Goal: Task Accomplishment & Management: Manage account settings

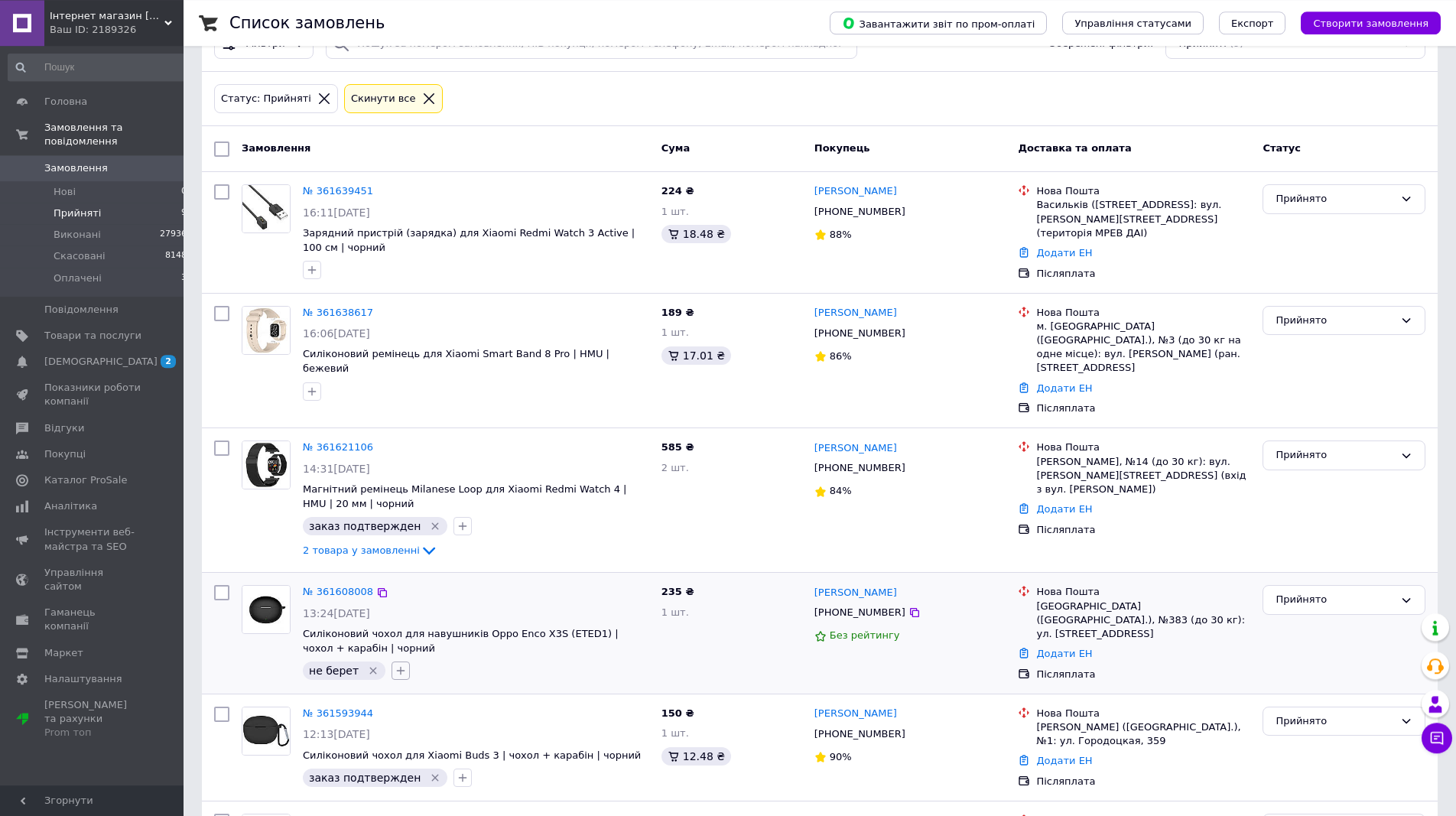
scroll to position [156, 0]
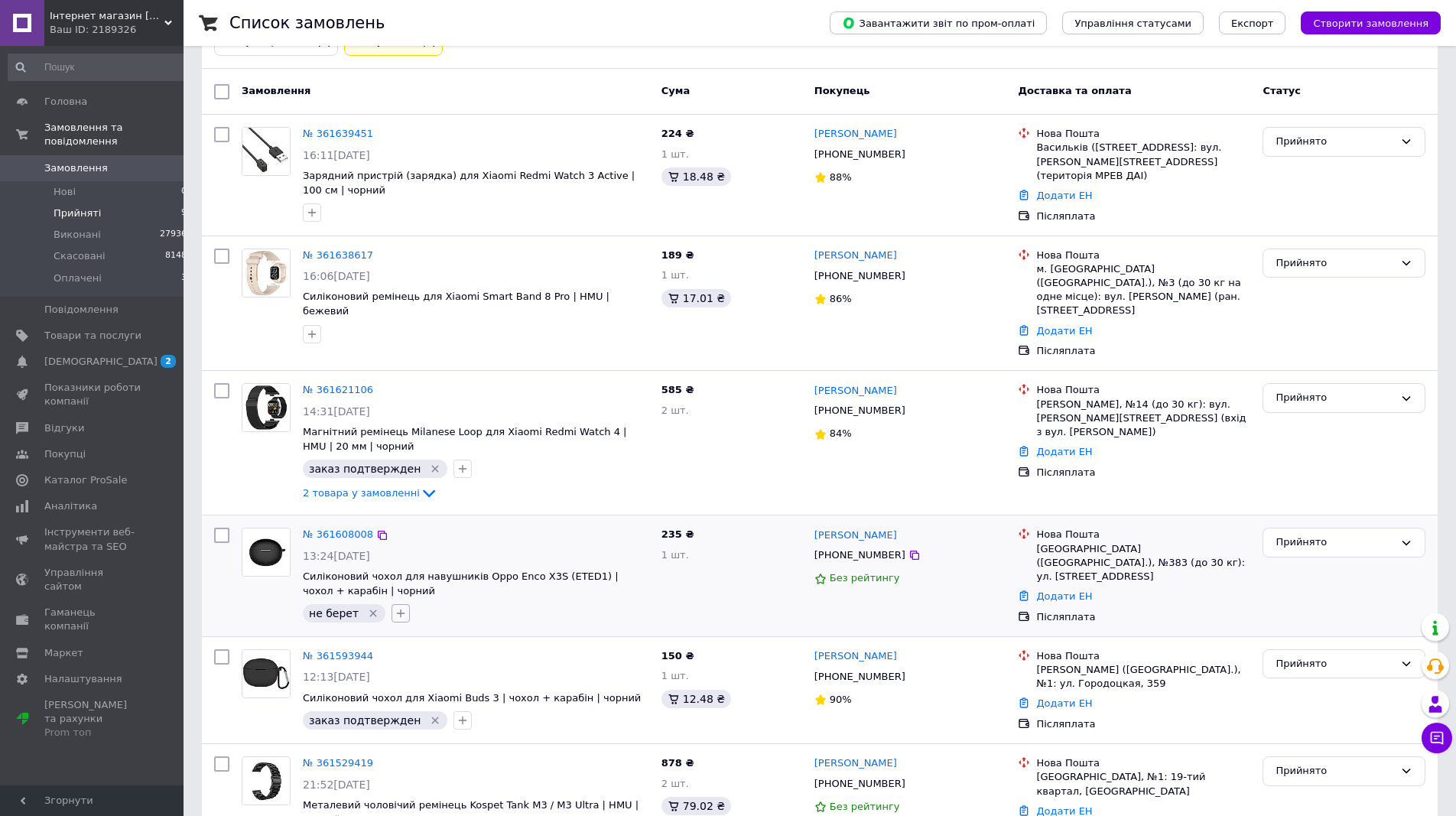
click at [391, 604] on button "button" at bounding box center [400, 613] width 18 height 18
drag, startPoint x: 396, startPoint y: 759, endPoint x: 442, endPoint y: 760, distance: 46.0
click at [400, 769] on input "заказ подтвержден" at bounding box center [405, 773] width 9 height 9
checkbox input "true"
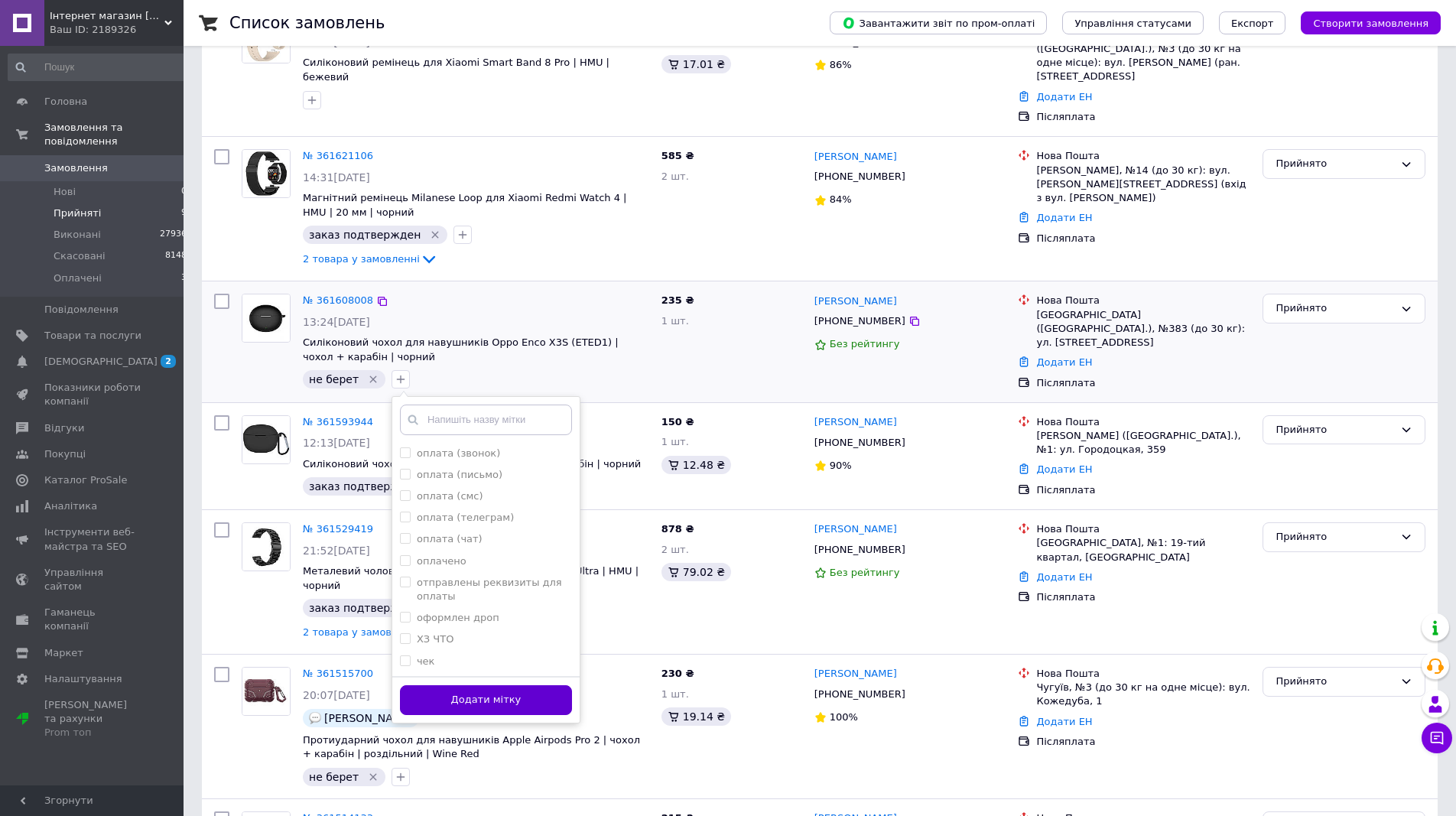
click at [469, 686] on button "Додати мітку" at bounding box center [485, 700] width 172 height 29
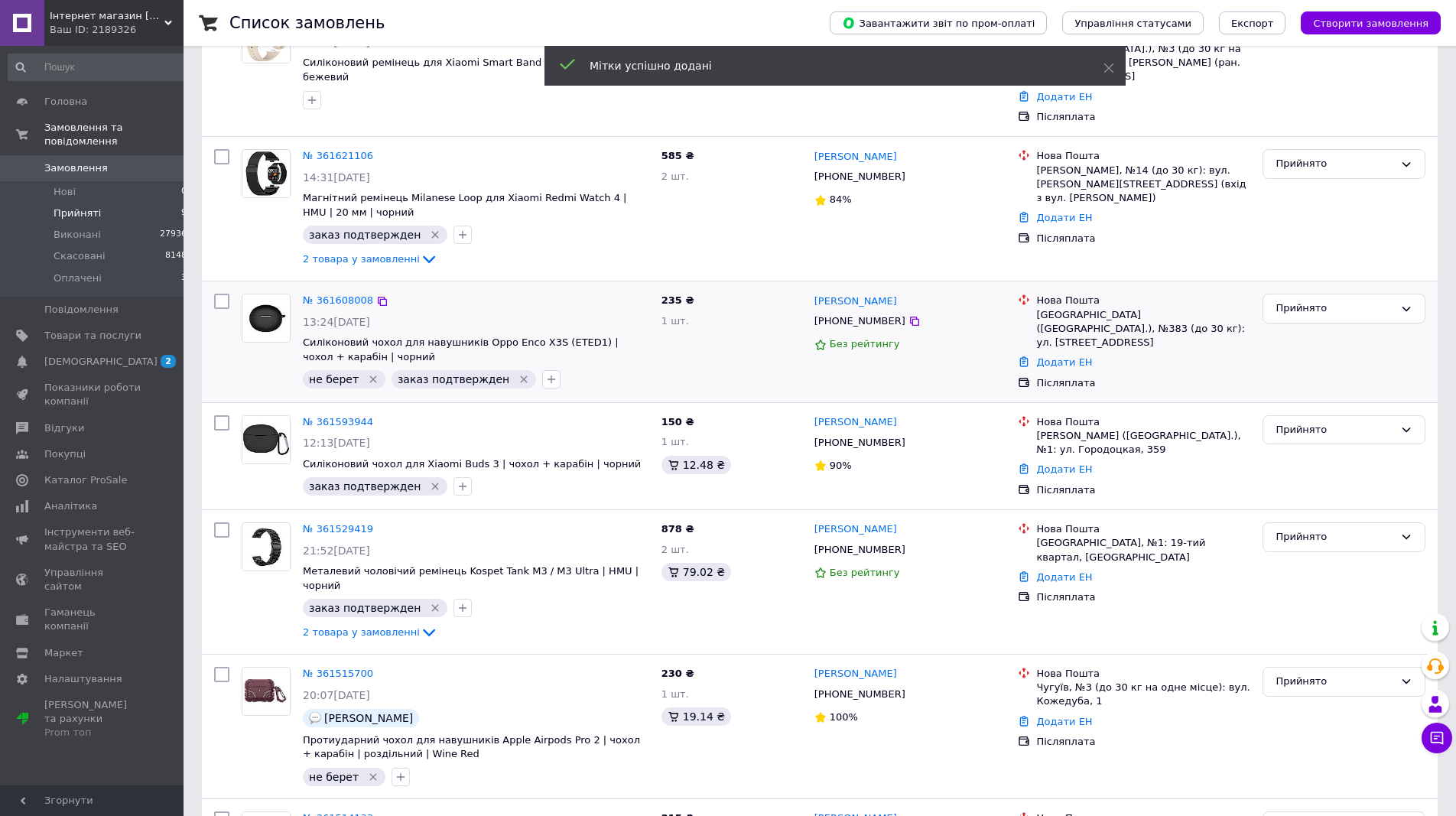
click at [369, 373] on icon "Видалити мітку" at bounding box center [373, 379] width 12 height 12
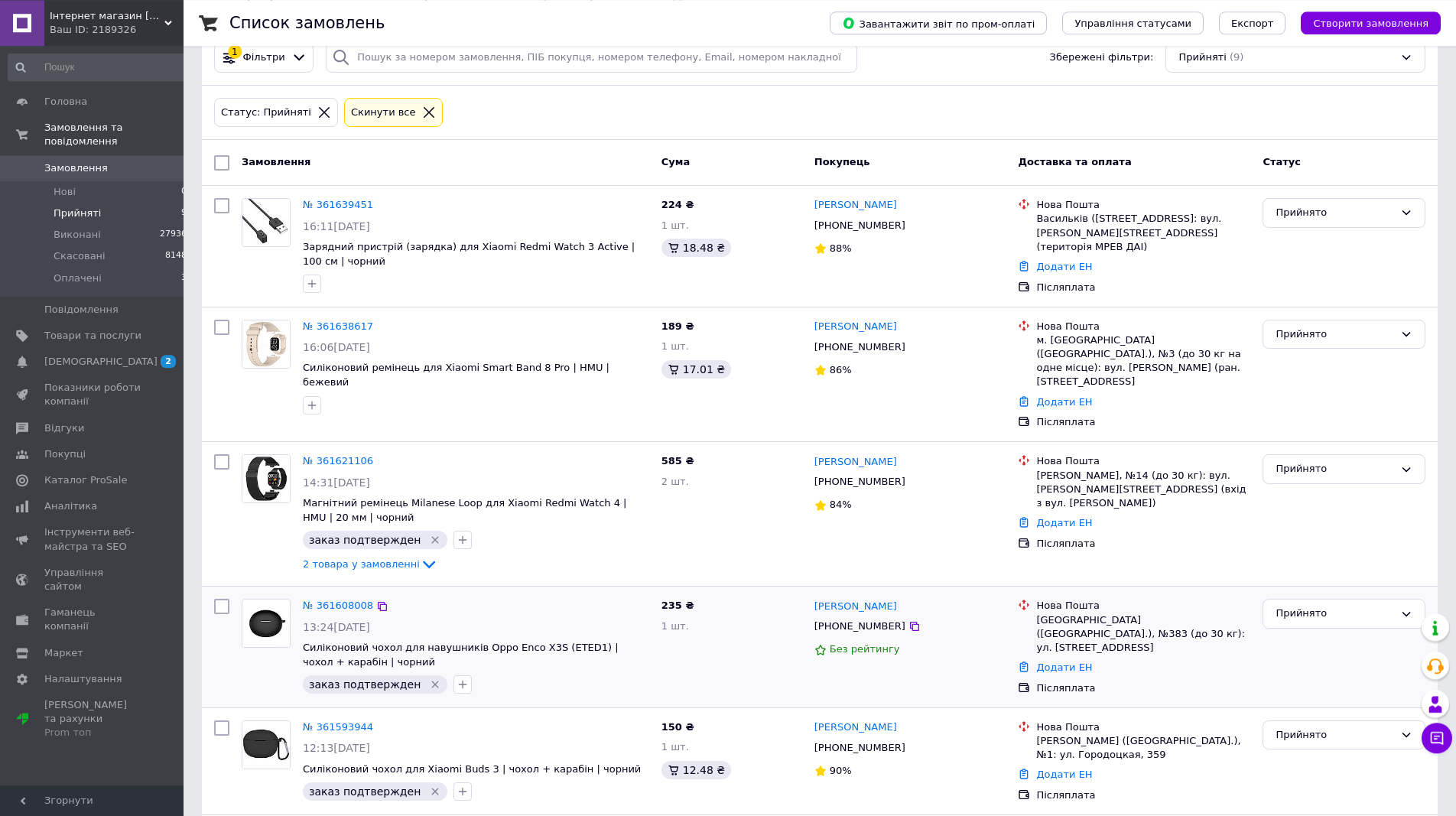
scroll to position [78, 0]
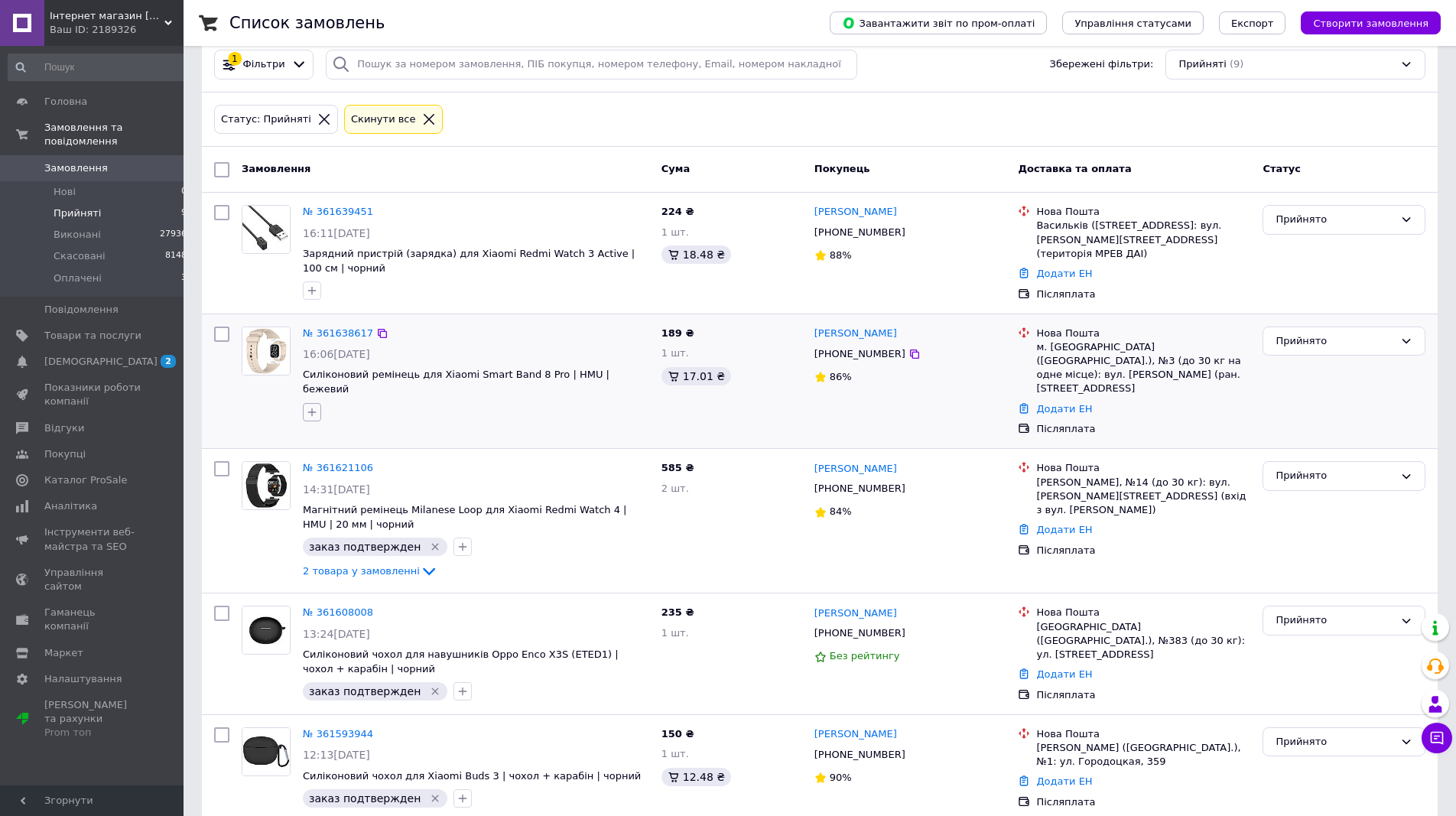
click at [314, 407] on icon "button" at bounding box center [312, 412] width 12 height 12
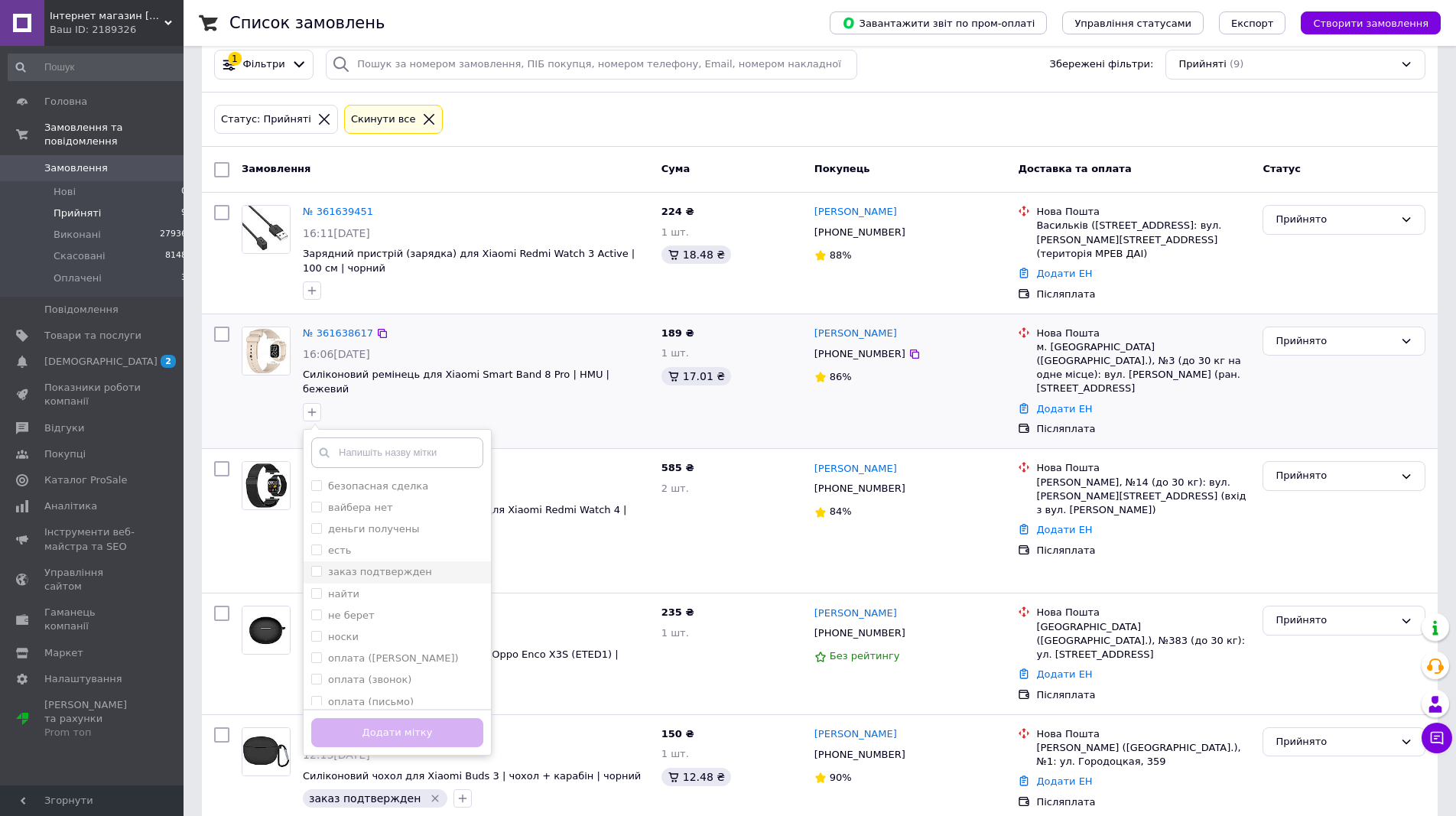
click at [316, 565] on label "заказ подтвержден" at bounding box center [371, 572] width 121 height 13
click at [316, 566] on input "заказ подтвержден" at bounding box center [316, 571] width 9 height 9
click at [320, 566] on input "заказ подтвержден" at bounding box center [316, 571] width 9 height 9
checkbox input "true"
click at [369, 719] on button "Додати мітку" at bounding box center [397, 732] width 172 height 29
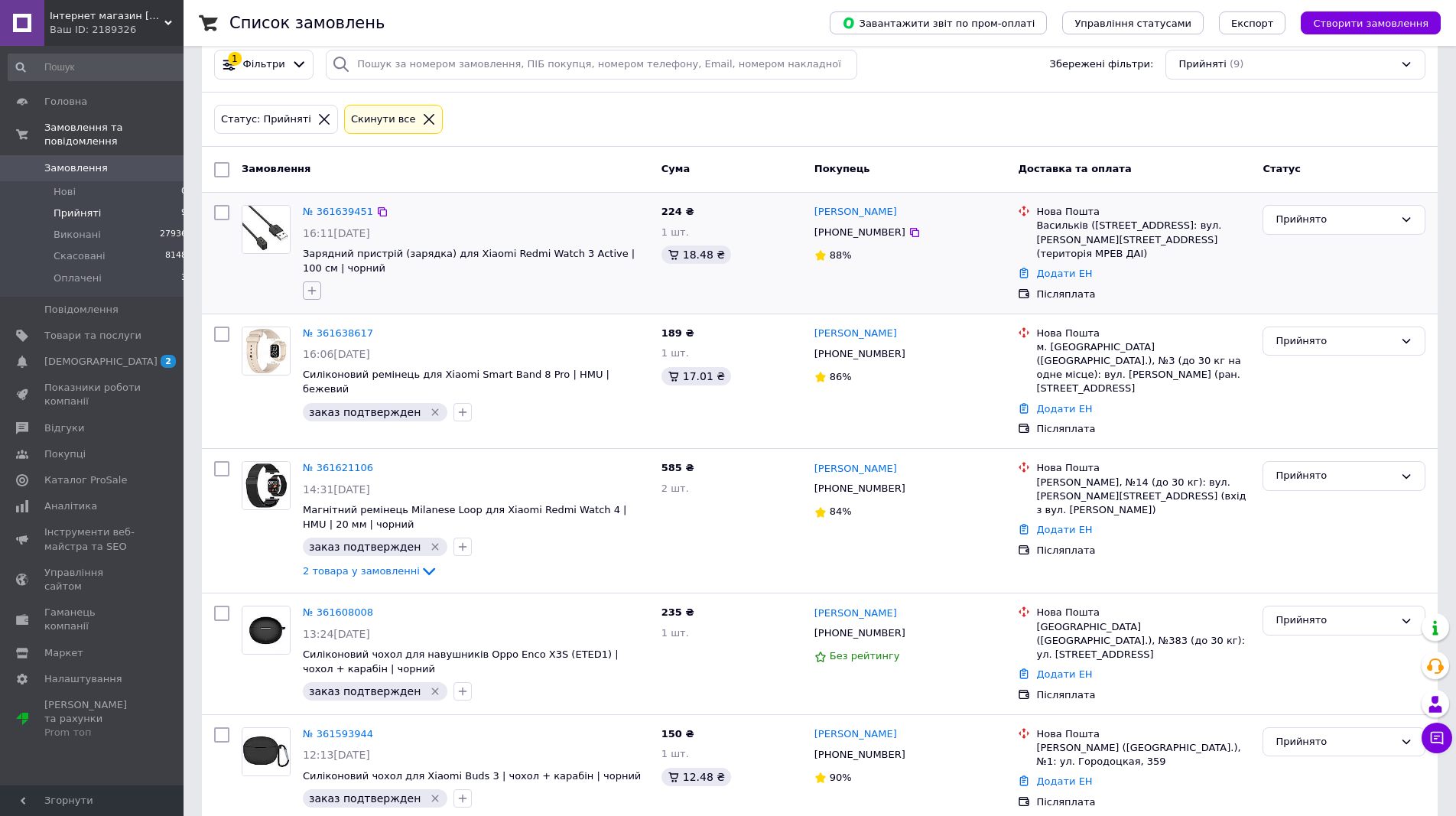
click at [316, 289] on icon "button" at bounding box center [312, 291] width 12 height 12
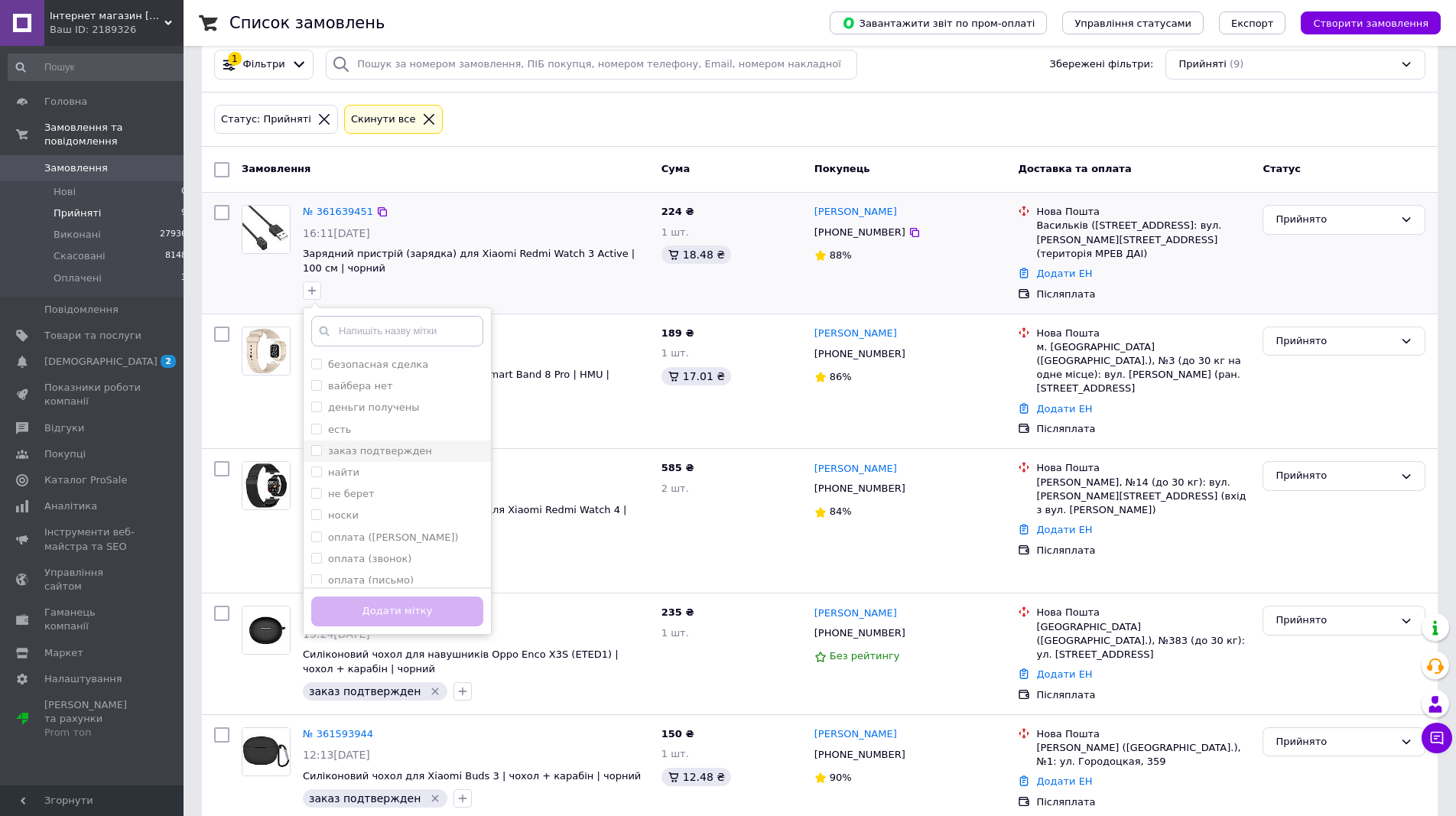
click at [316, 450] on input "заказ подтвержден" at bounding box center [316, 450] width 9 height 9
checkbox input "true"
click at [351, 616] on button "Додати мітку" at bounding box center [397, 611] width 172 height 29
